Goal: Transaction & Acquisition: Purchase product/service

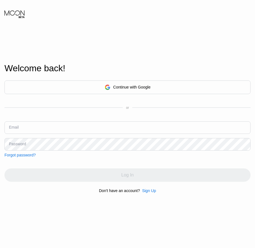
click at [152, 193] on div "Sign Up" at bounding box center [149, 191] width 14 height 4
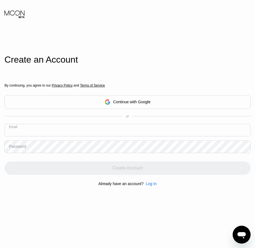
paste input "[EMAIL_ADDRESS][DOMAIN_NAME]"
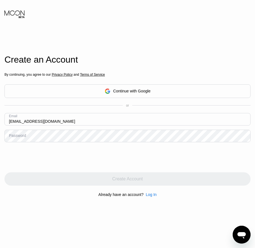
type input "[EMAIL_ADDRESS][DOMAIN_NAME]"
drag, startPoint x: 20, startPoint y: 137, endPoint x: 15, endPoint y: 139, distance: 5.0
drag, startPoint x: 15, startPoint y: 139, endPoint x: 13, endPoint y: 136, distance: 4.0
click at [13, 136] on div "Password" at bounding box center [17, 135] width 17 height 4
click at [20, 137] on div "Password" at bounding box center [17, 135] width 17 height 4
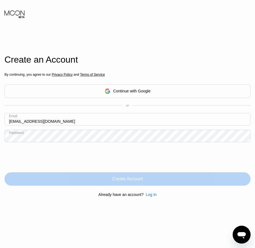
click at [149, 184] on div "Create Account" at bounding box center [127, 178] width 246 height 13
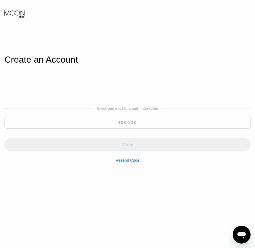
paste input "671918"
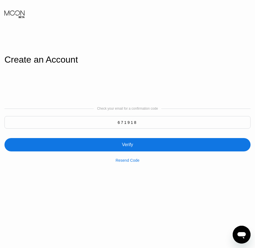
type input "671918"
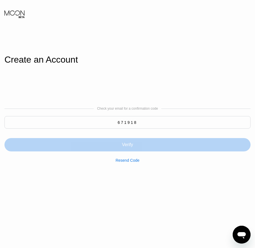
click at [129, 148] on div "Verify" at bounding box center [127, 145] width 11 height 6
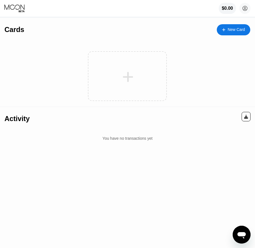
click at [242, 37] on div "Cards New Card" at bounding box center [126, 27] width 245 height 19
click at [242, 31] on div "New Card" at bounding box center [235, 29] width 17 height 5
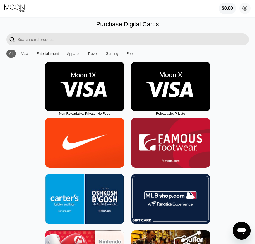
click at [171, 100] on img at bounding box center [170, 87] width 79 height 50
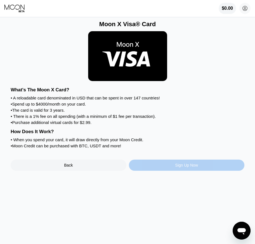
click at [192, 167] on div "Sign Up Now" at bounding box center [186, 165] width 23 height 4
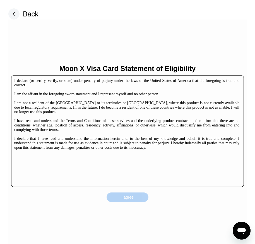
click at [136, 193] on div "I agree" at bounding box center [127, 196] width 42 height 9
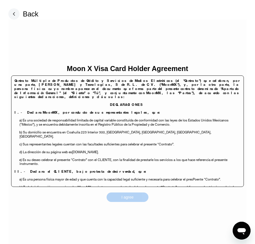
click at [139, 198] on div "I agree" at bounding box center [127, 196] width 42 height 9
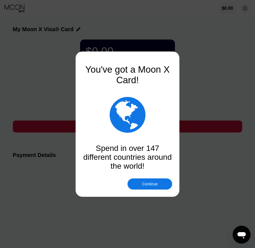
click at [151, 187] on div "Continue" at bounding box center [149, 184] width 45 height 11
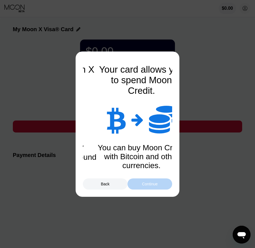
click at [151, 186] on div "Continue" at bounding box center [150, 184] width 16 height 4
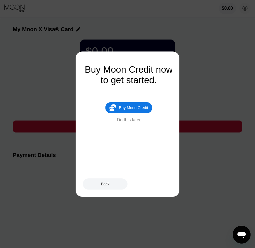
click at [150, 111] on div " Buy Moon Credit" at bounding box center [128, 107] width 47 height 11
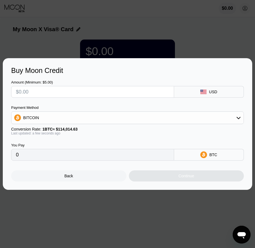
click at [84, 176] on div "Back" at bounding box center [68, 175] width 115 height 11
